Goal: Unclear: Browse casually

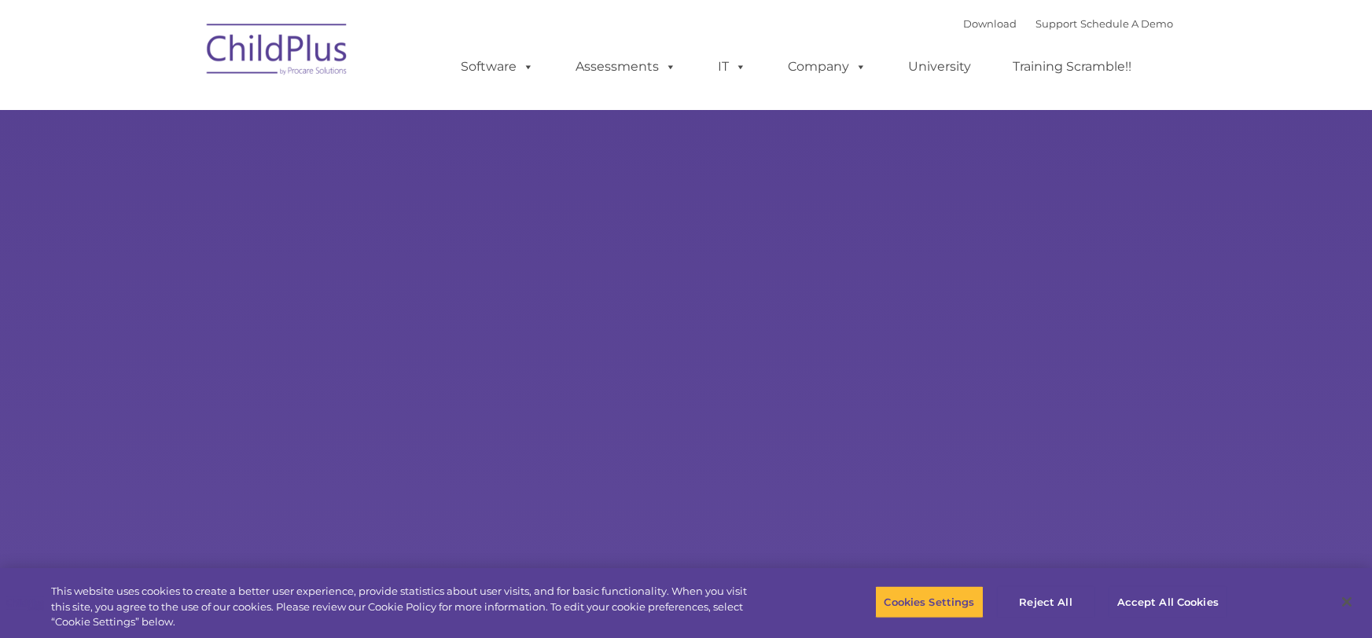
select select "MEDIUM"
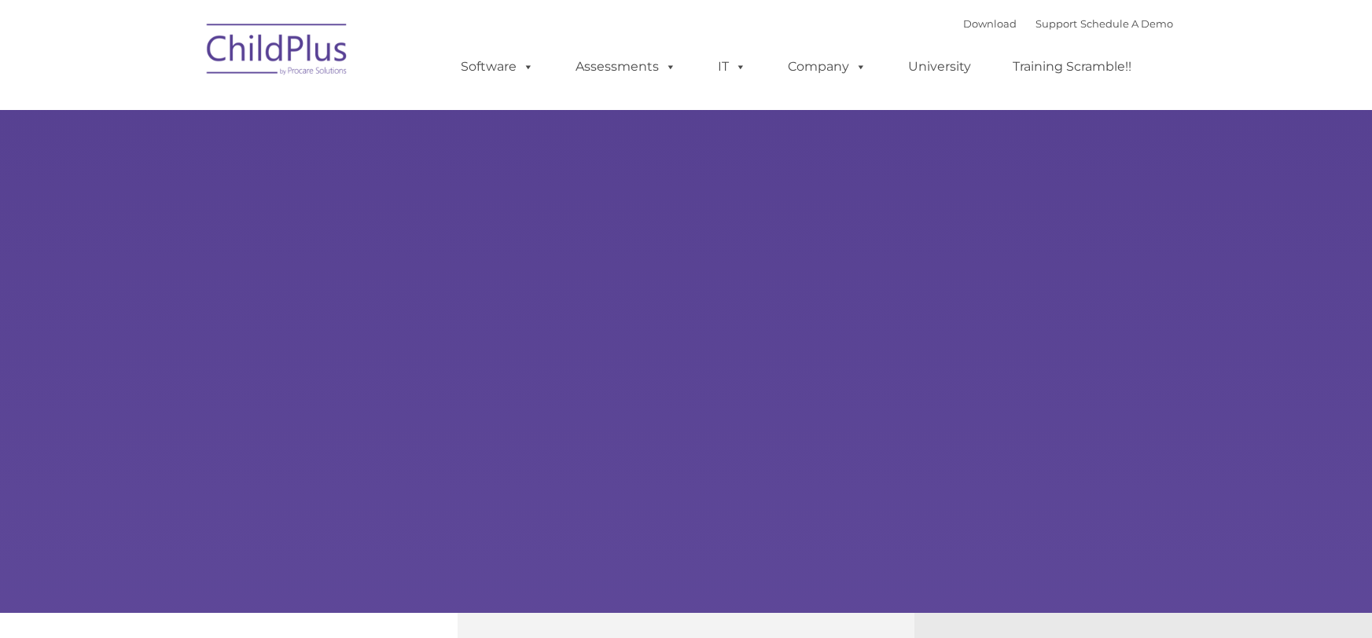
type input ""
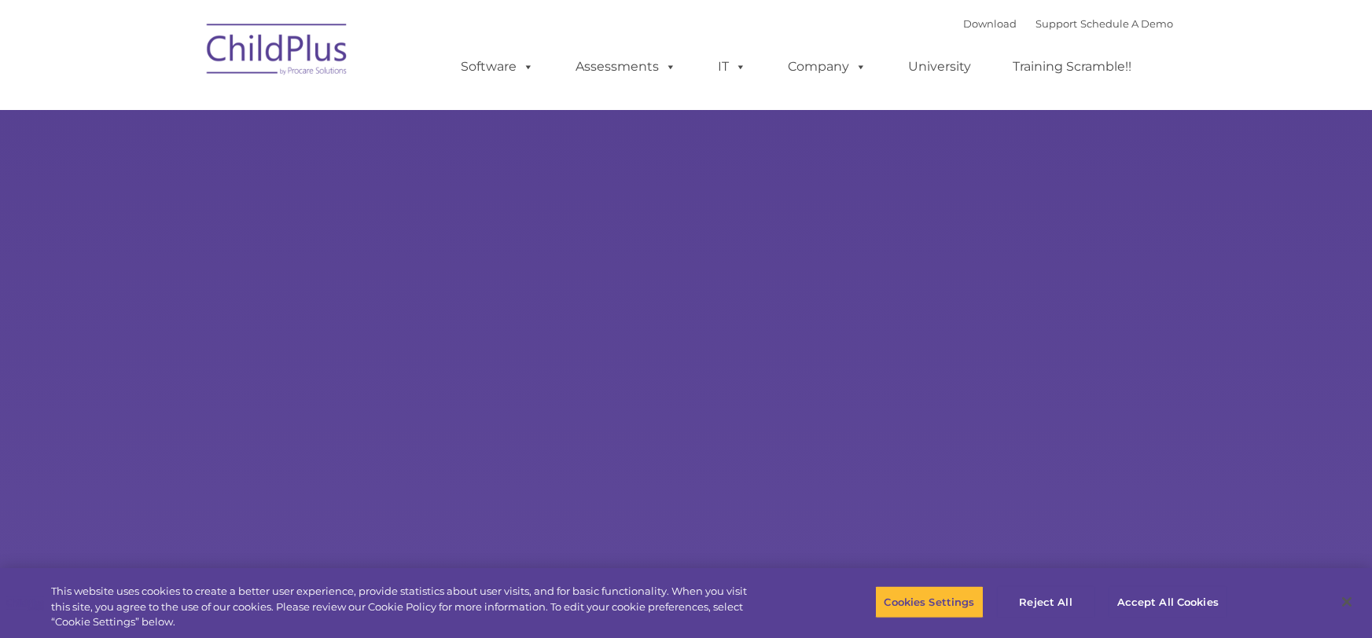
select select "MEDIUM"
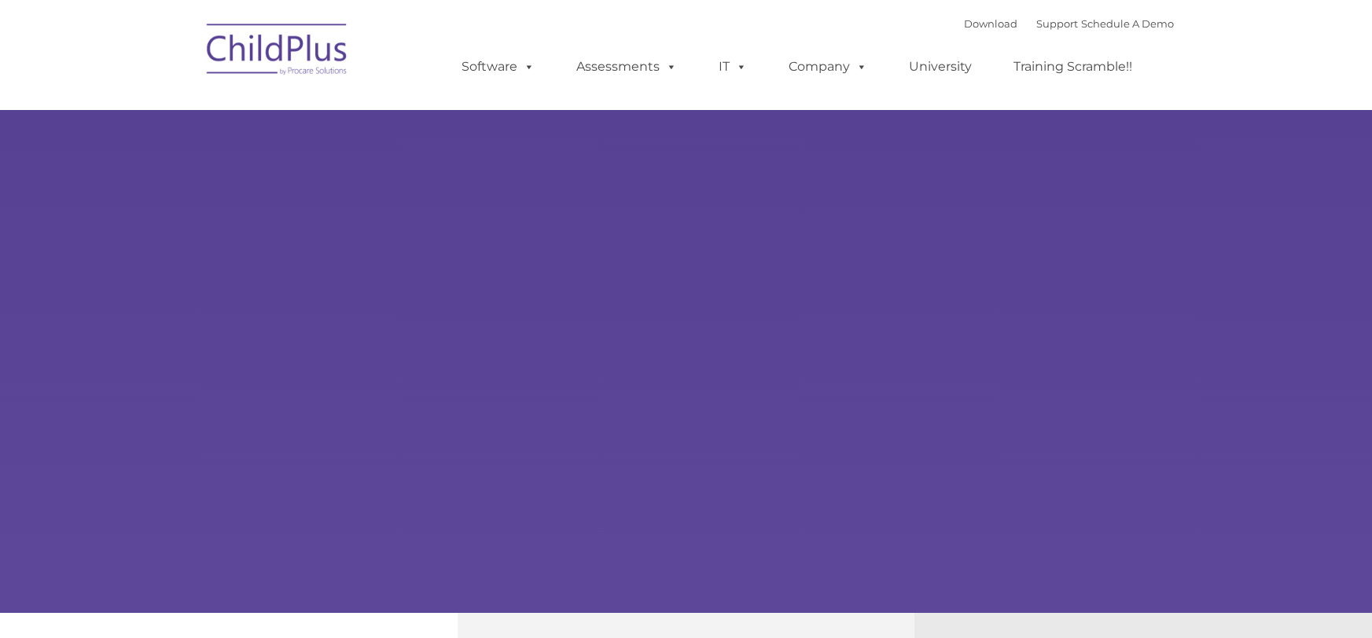
click at [464, 174] on div "Learn More Request a Demo The Future of ChildPlus is Here! Boost your productiv…" at bounding box center [686, 306] width 1372 height 613
type input ""
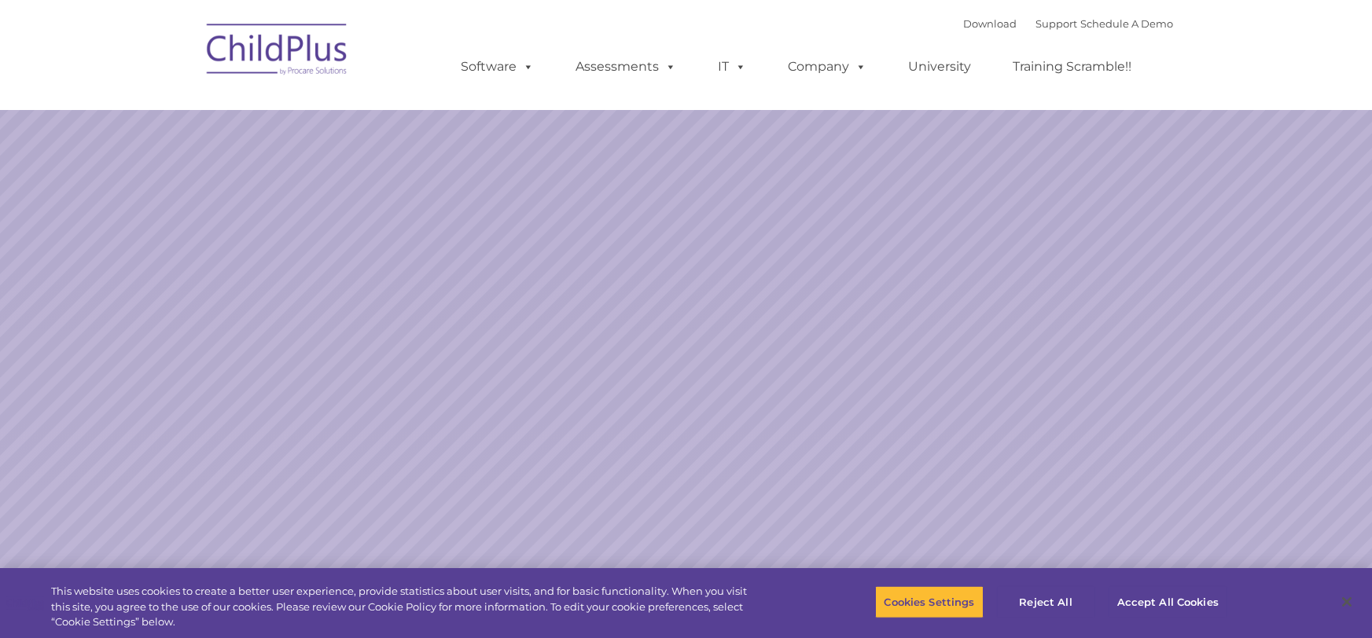
select select "MEDIUM"
